Goal: Task Accomplishment & Management: Manage account settings

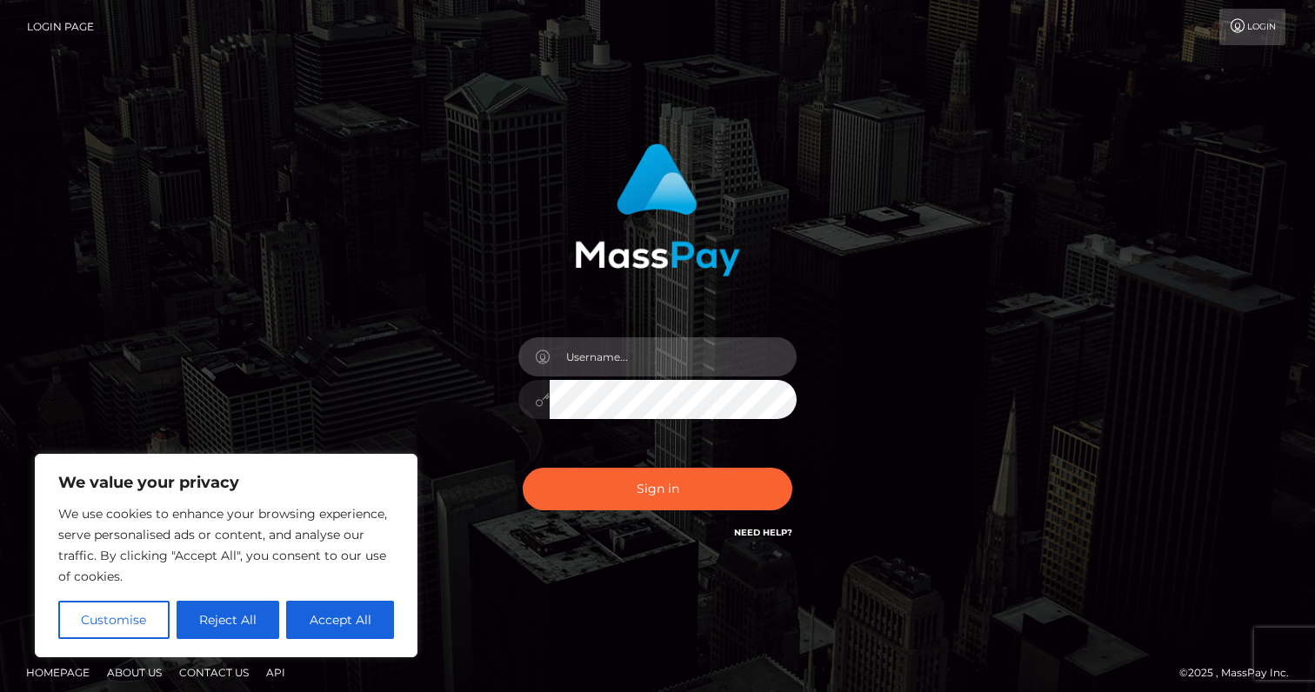
type input "[PERSON_NAME].[PERSON_NAME]"
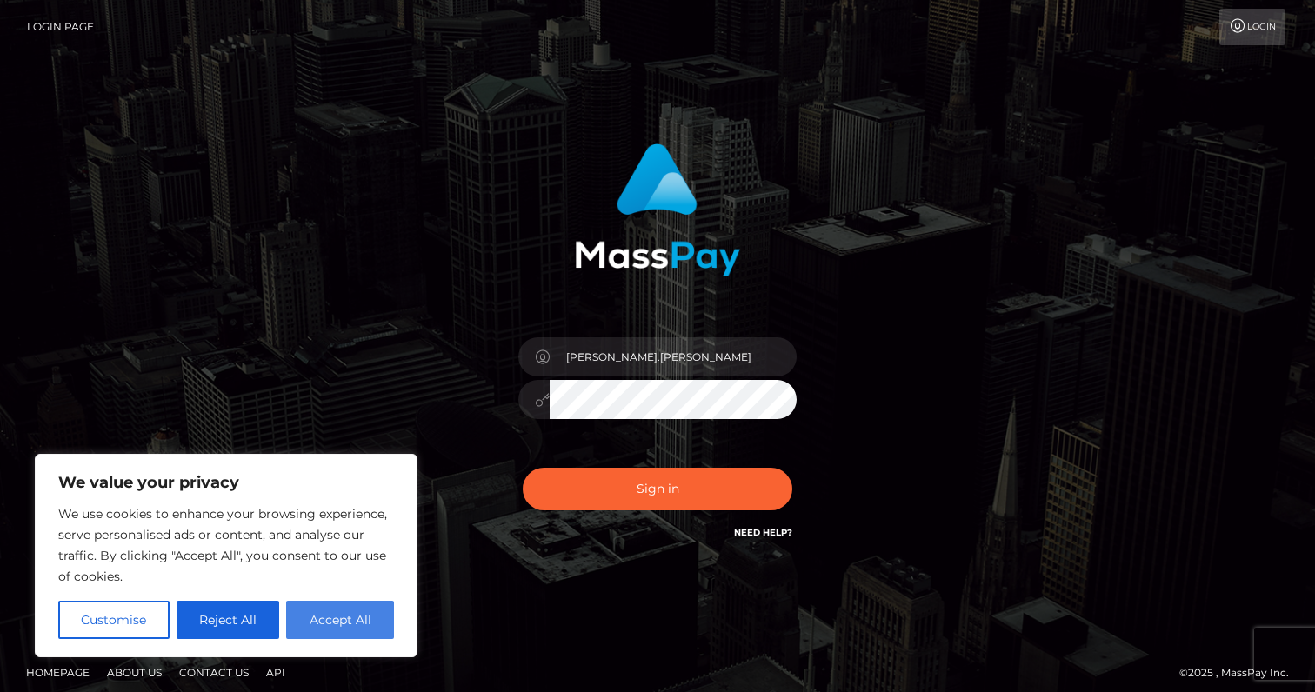
click at [364, 625] on button "Accept All" at bounding box center [340, 620] width 108 height 38
checkbox input "true"
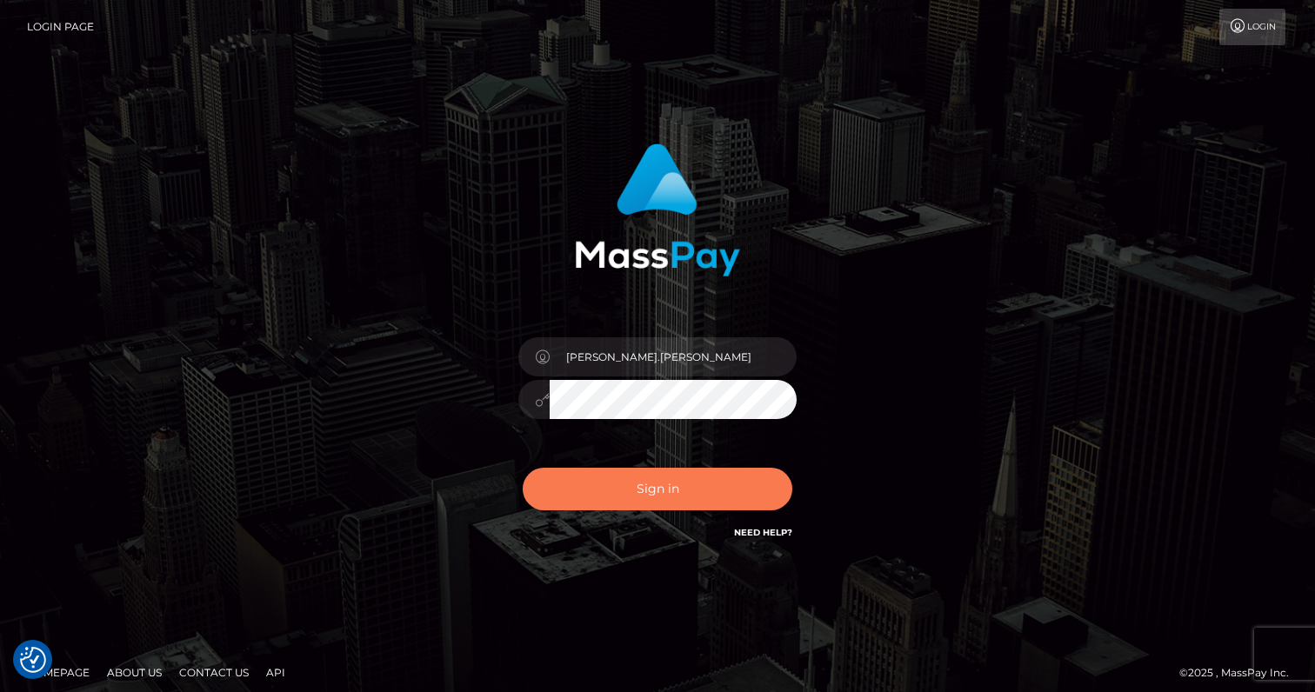
click at [663, 500] on button "Sign in" at bounding box center [658, 489] width 270 height 43
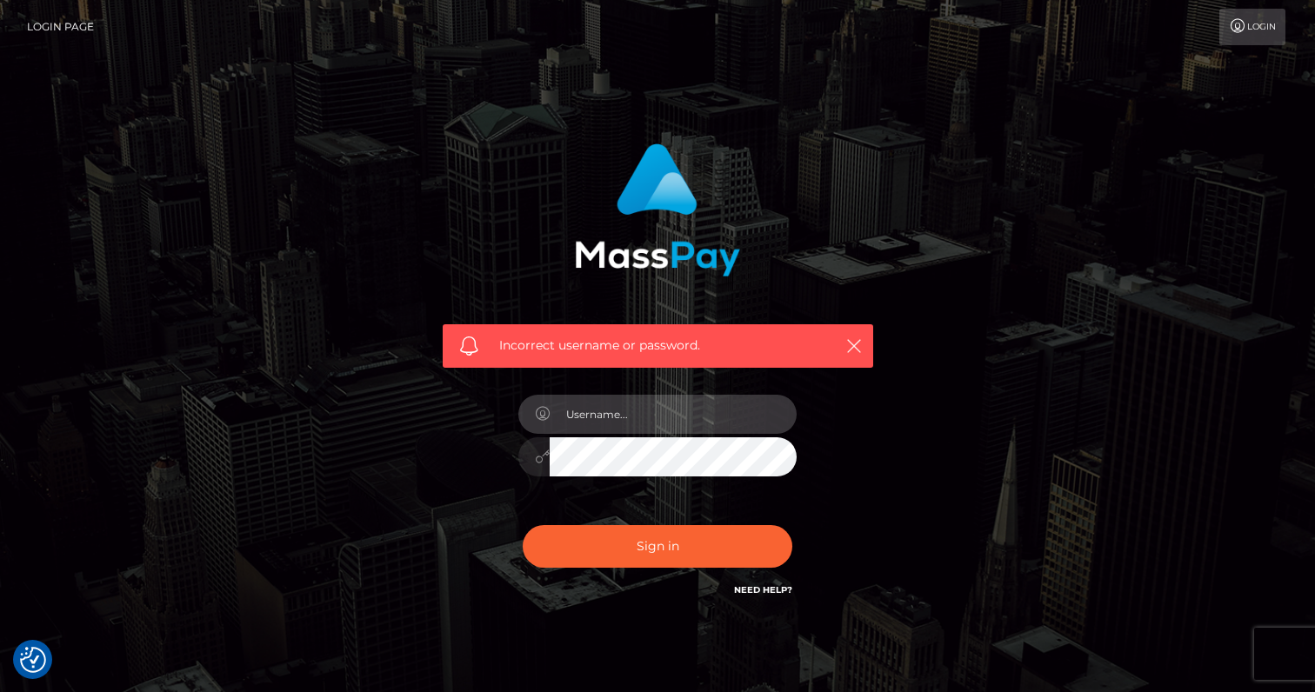
type input "Marty.Hale"
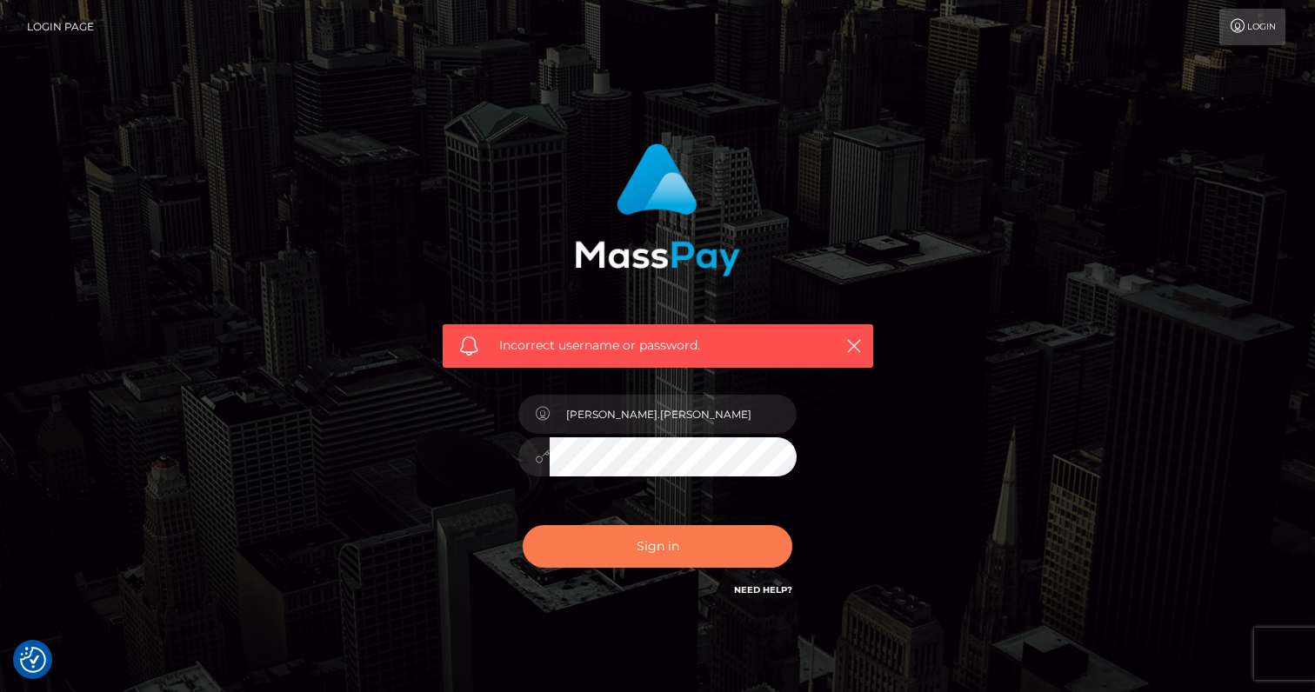
click at [680, 544] on button "Sign in" at bounding box center [658, 546] width 270 height 43
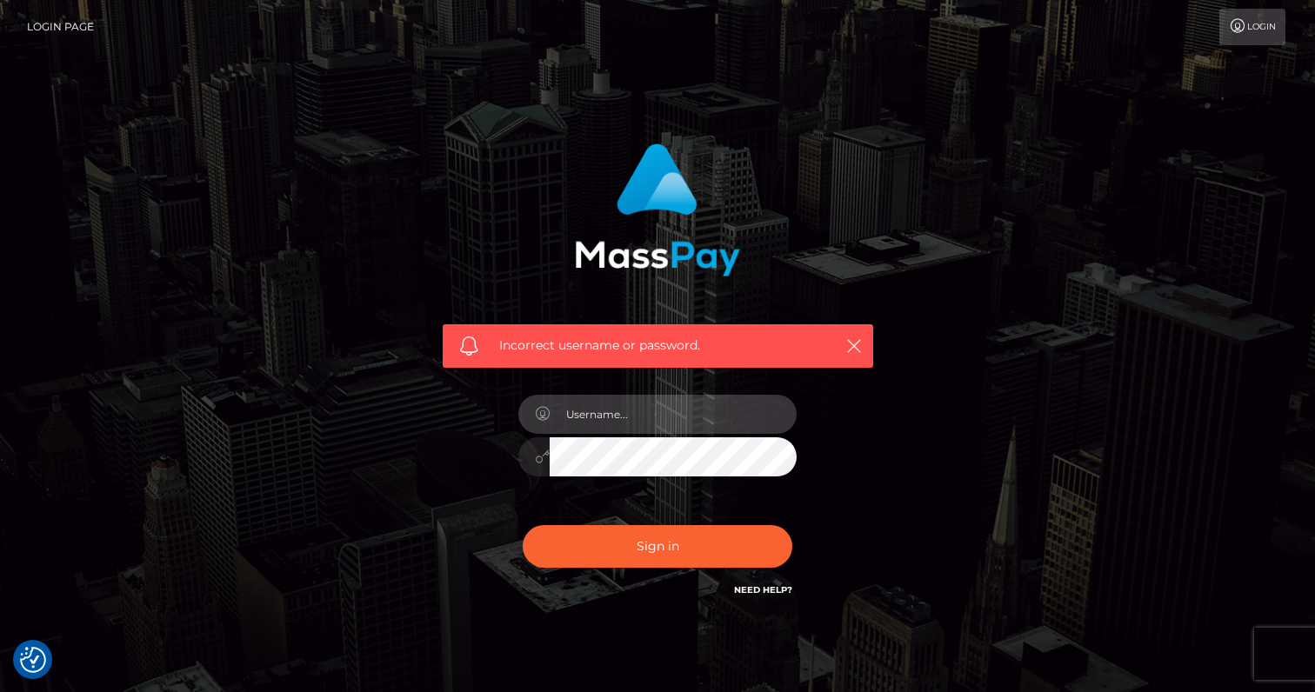
type input "mh@martyhale.com"
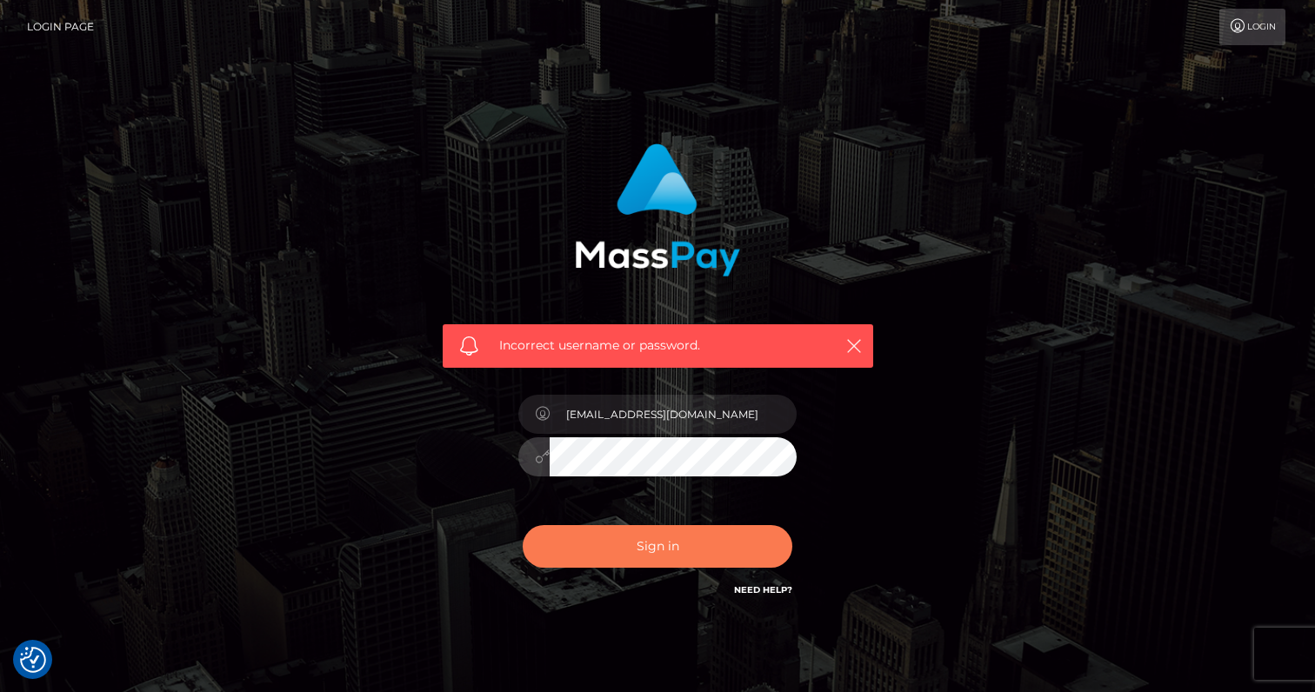
click at [674, 550] on button "Sign in" at bounding box center [658, 546] width 270 height 43
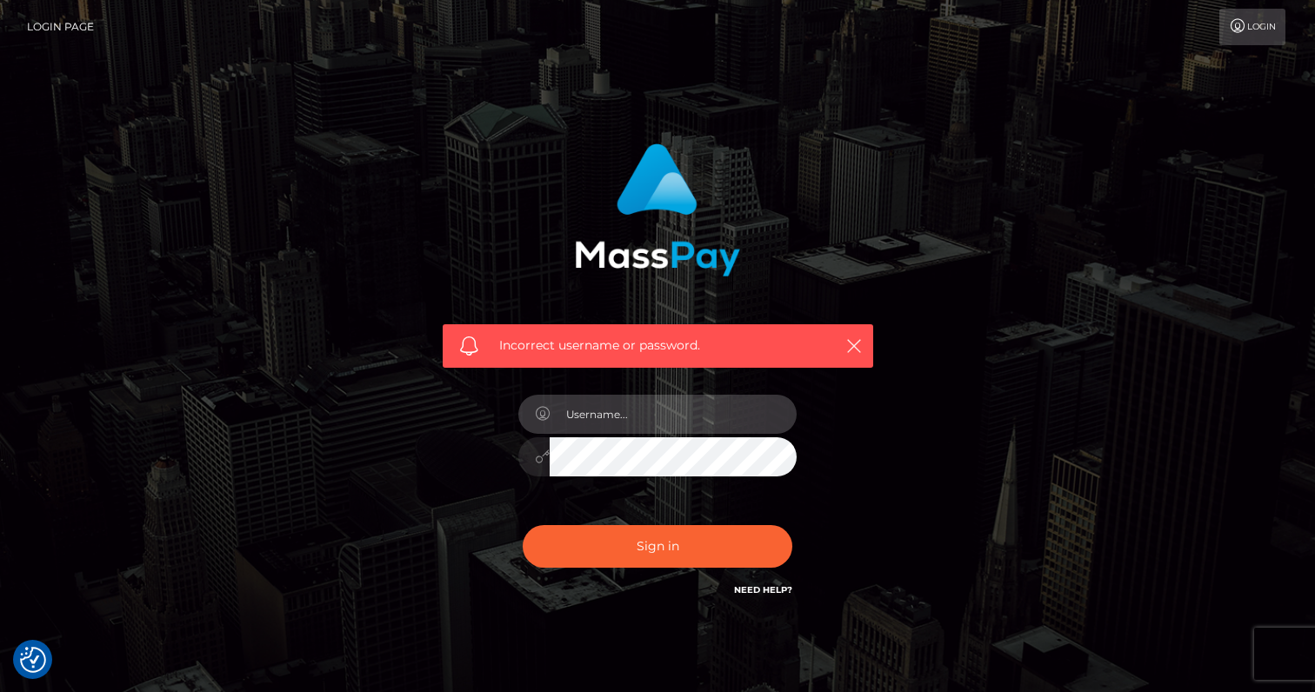
type input "martyhale@me.com"
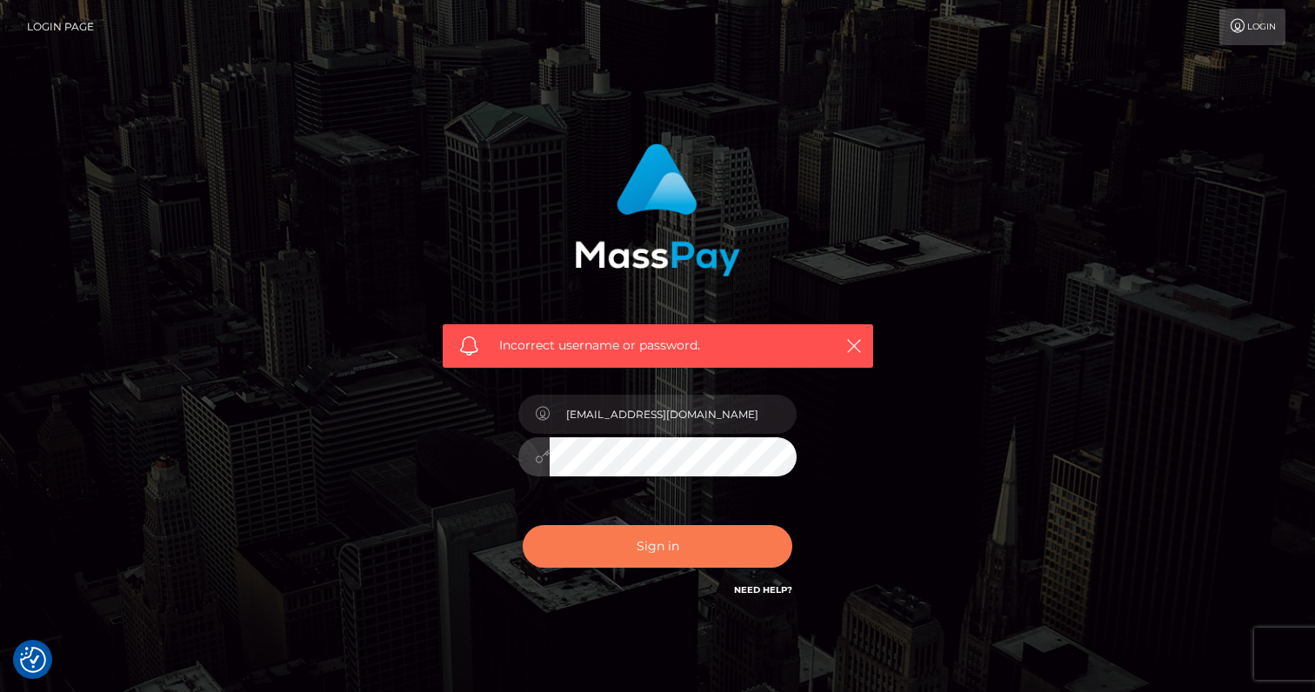
click at [668, 551] on button "Sign in" at bounding box center [658, 546] width 270 height 43
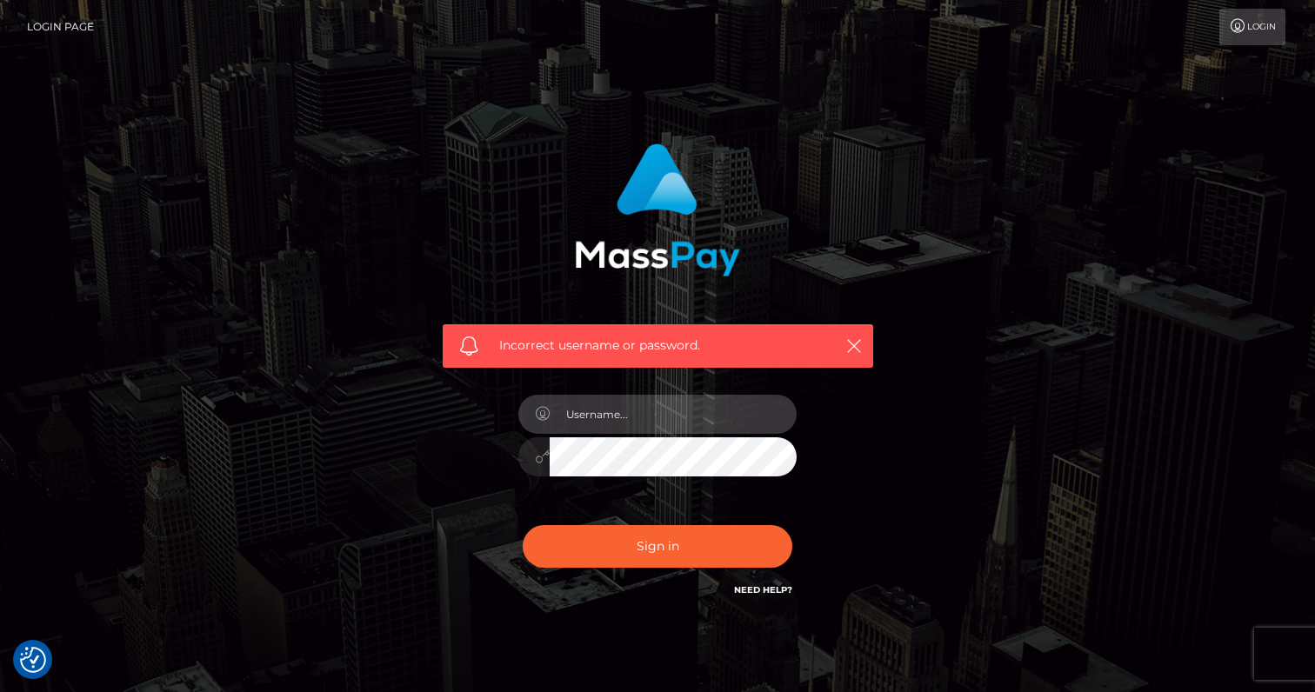
type input "[PERSON_NAME].[PERSON_NAME]"
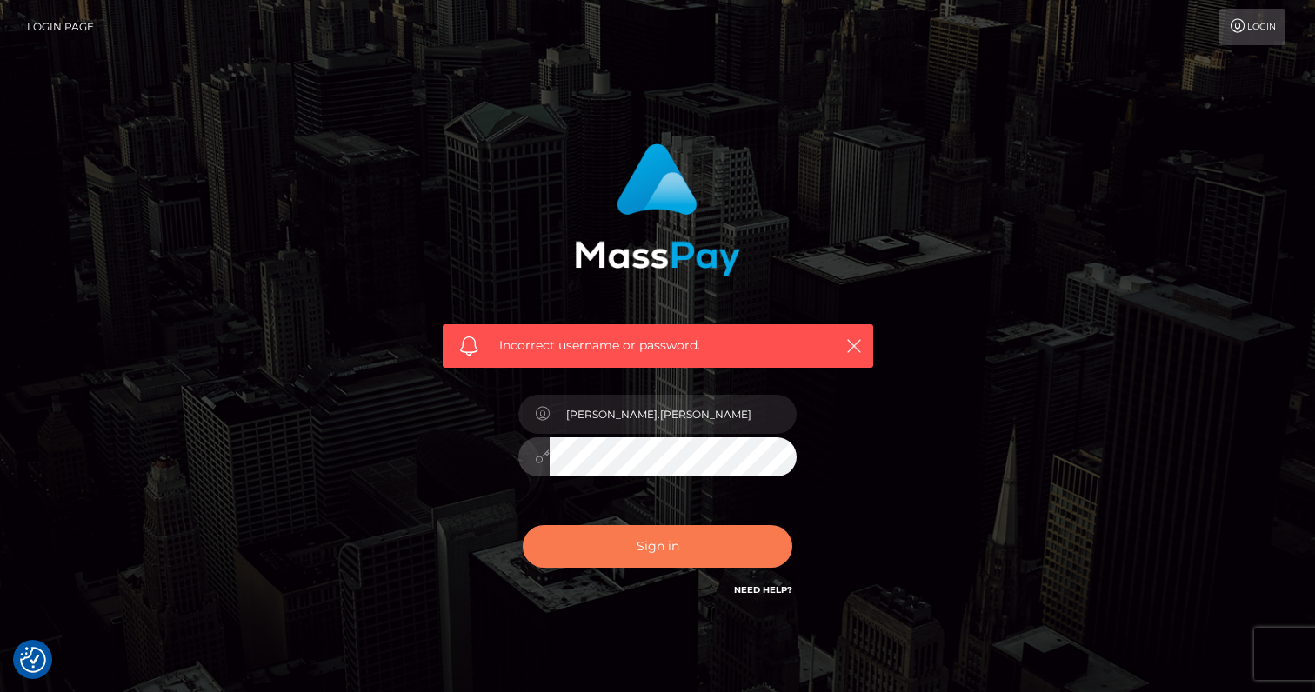
click at [659, 542] on button "Sign in" at bounding box center [658, 546] width 270 height 43
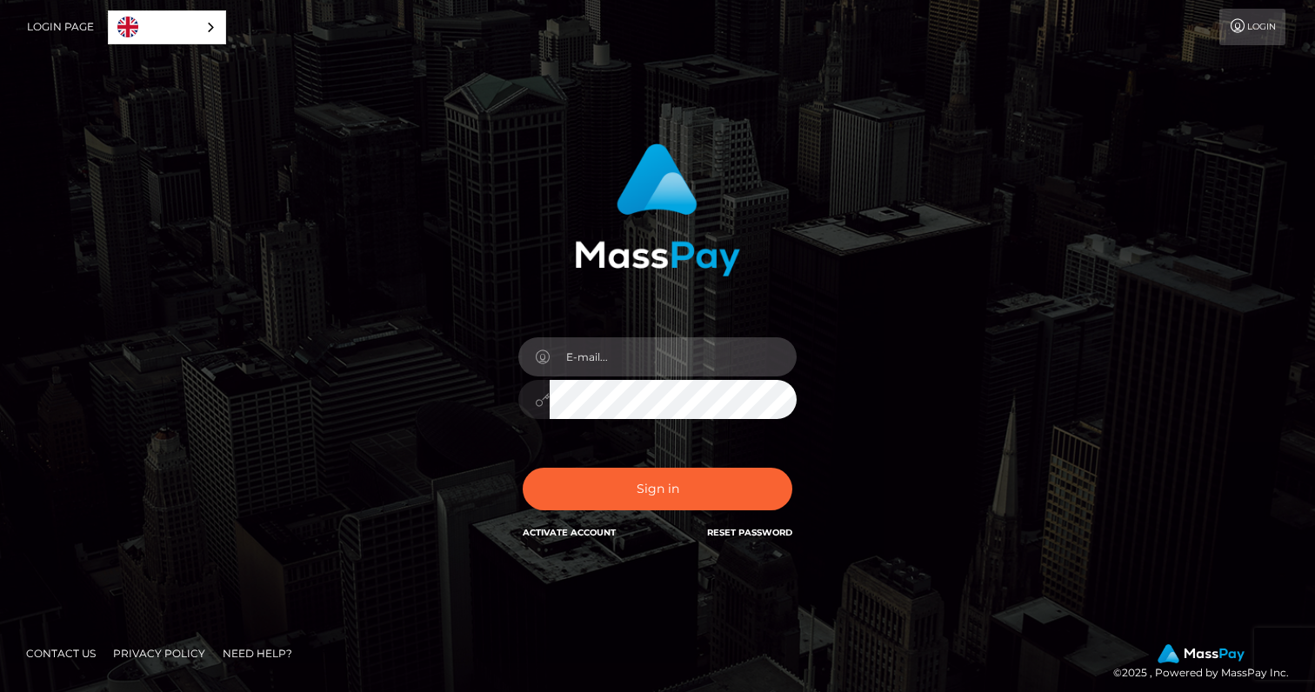
type input "[PERSON_NAME].[PERSON_NAME]"
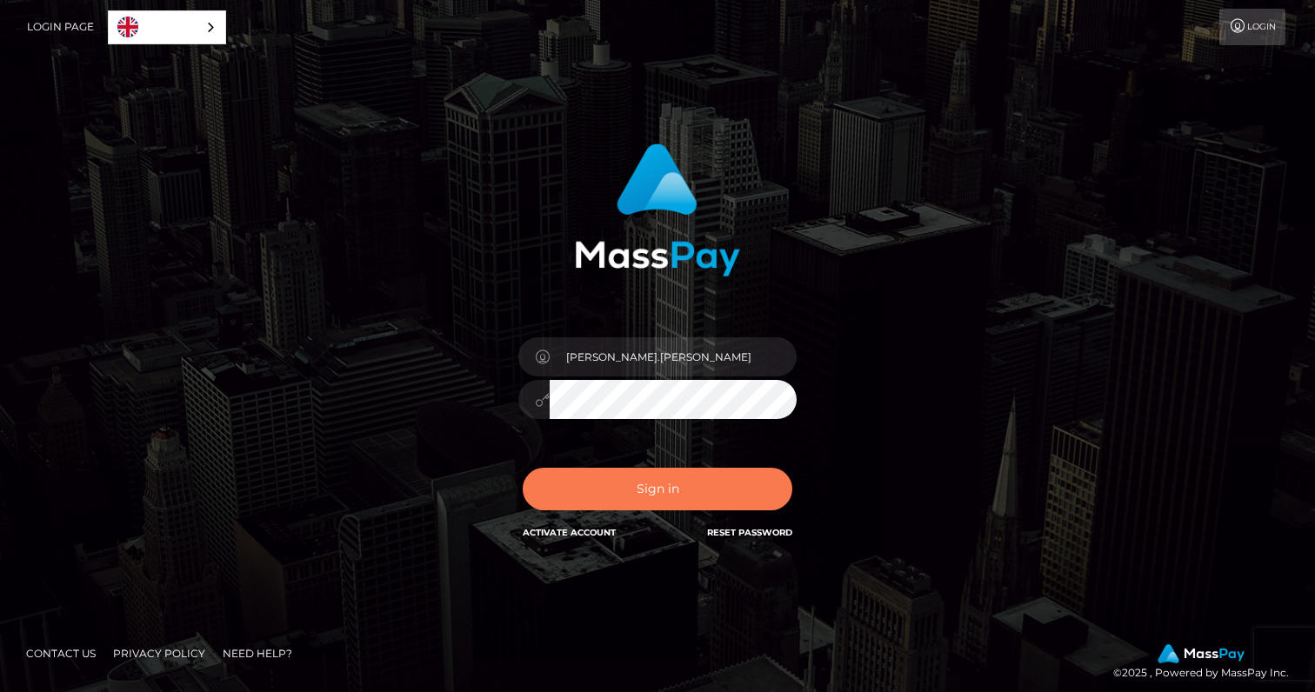
click at [678, 485] on button "Sign in" at bounding box center [658, 489] width 270 height 43
